Goal: Use online tool/utility: Utilize a website feature to perform a specific function

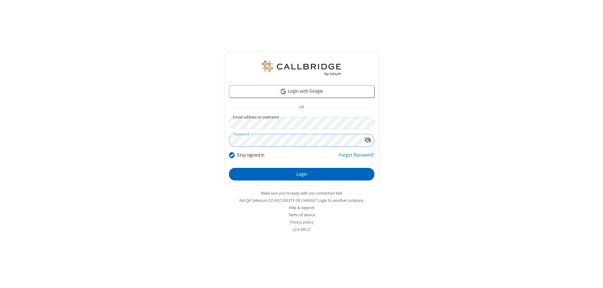
click at [301, 174] on button "Login" at bounding box center [301, 174] width 145 height 13
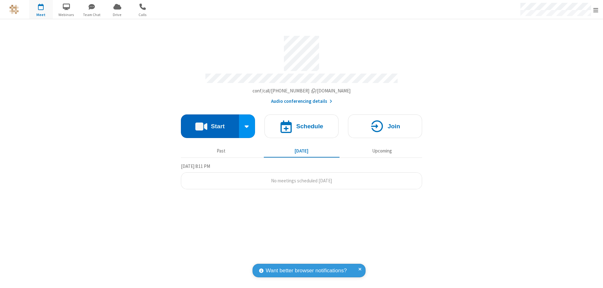
click at [210, 123] on button "Start" at bounding box center [210, 126] width 58 height 24
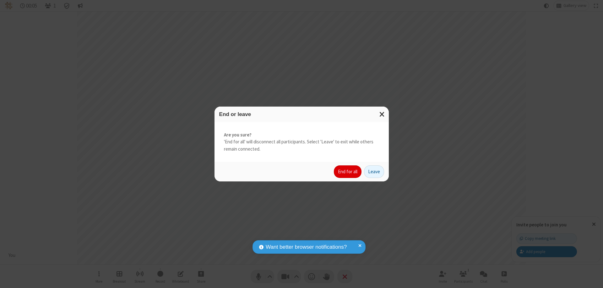
click at [348, 171] on button "End for all" at bounding box center [348, 171] width 28 height 13
